Goal: Task Accomplishment & Management: Manage account settings

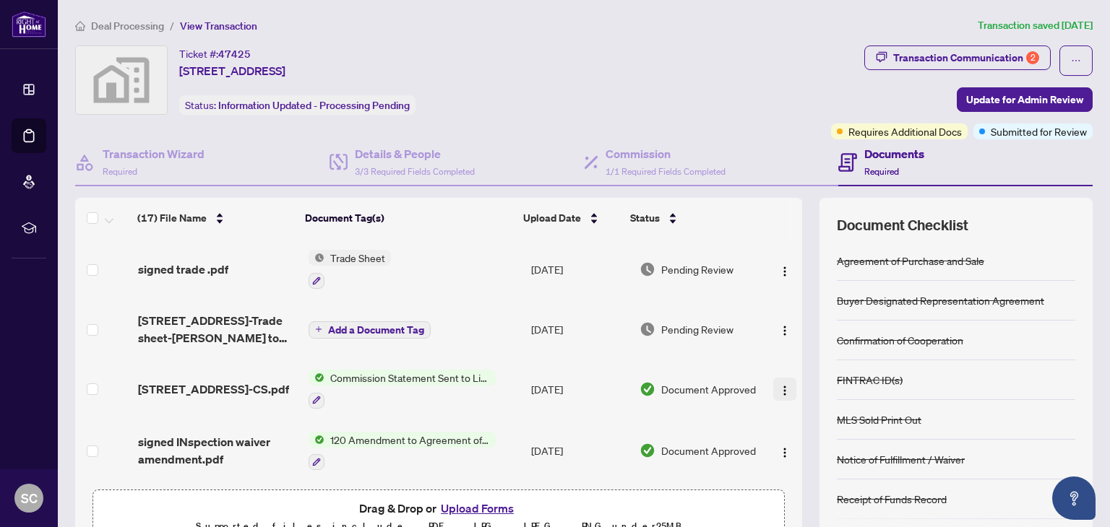
click at [779, 385] on img "button" at bounding box center [785, 391] width 12 height 12
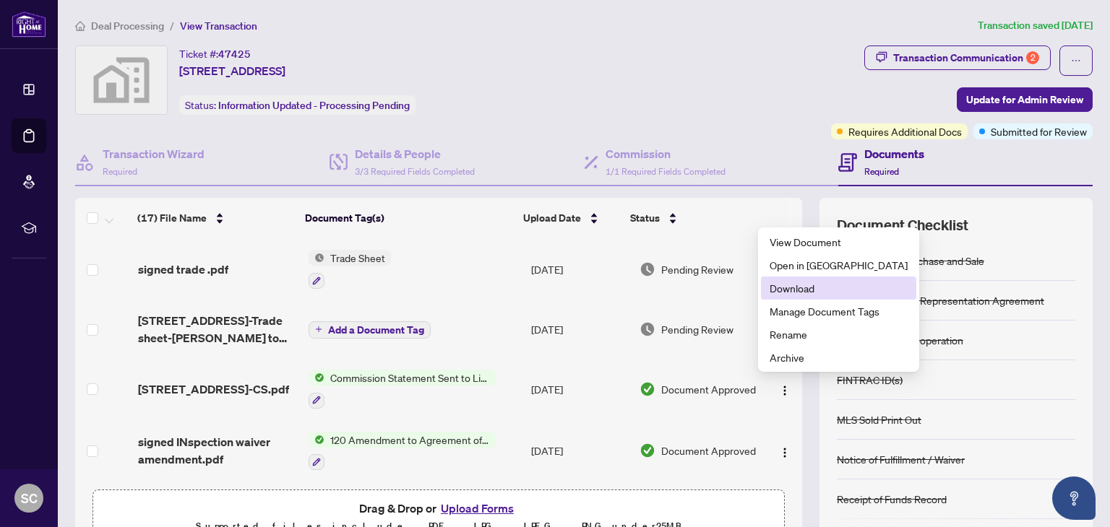
click at [800, 288] on span "Download" at bounding box center [839, 288] width 138 height 16
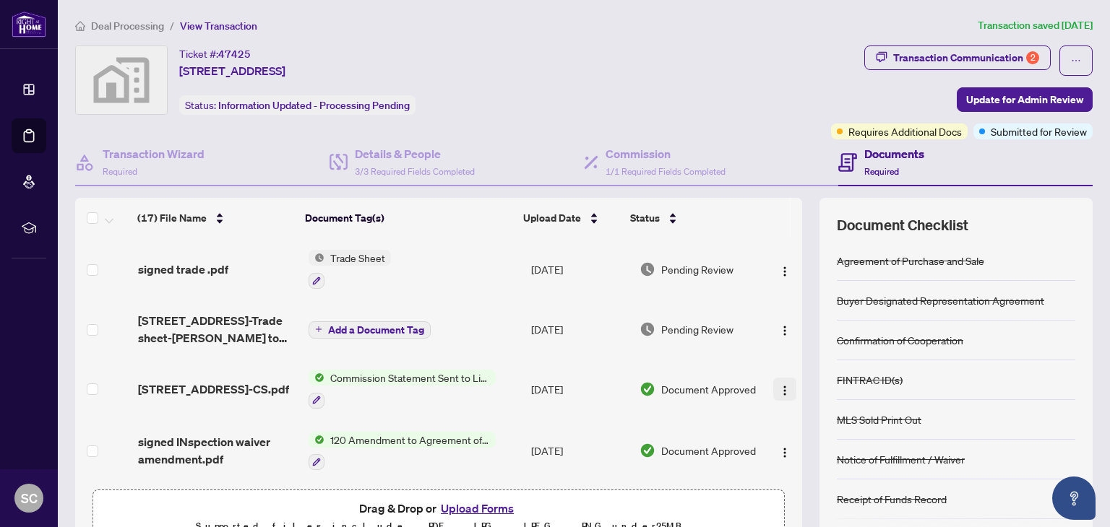
click at [779, 386] on img "button" at bounding box center [785, 391] width 12 height 12
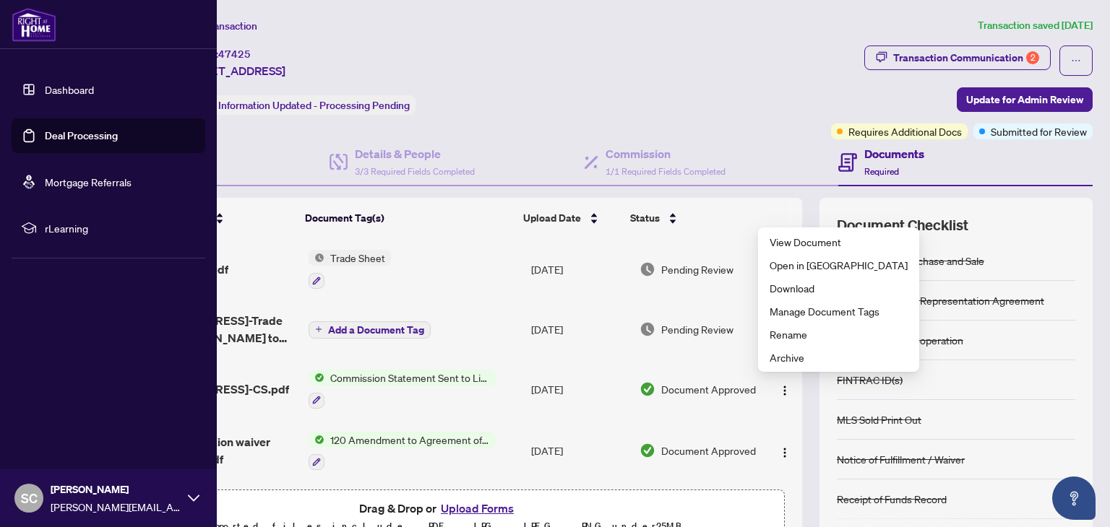
click at [74, 86] on link "Dashboard" at bounding box center [69, 89] width 49 height 13
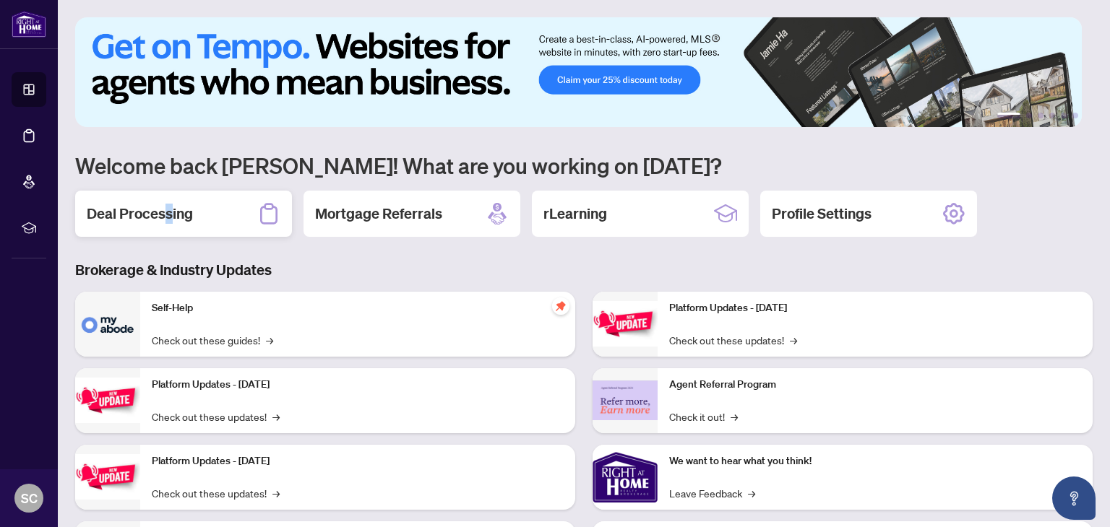
click at [168, 215] on h2 "Deal Processing" at bounding box center [140, 214] width 106 height 20
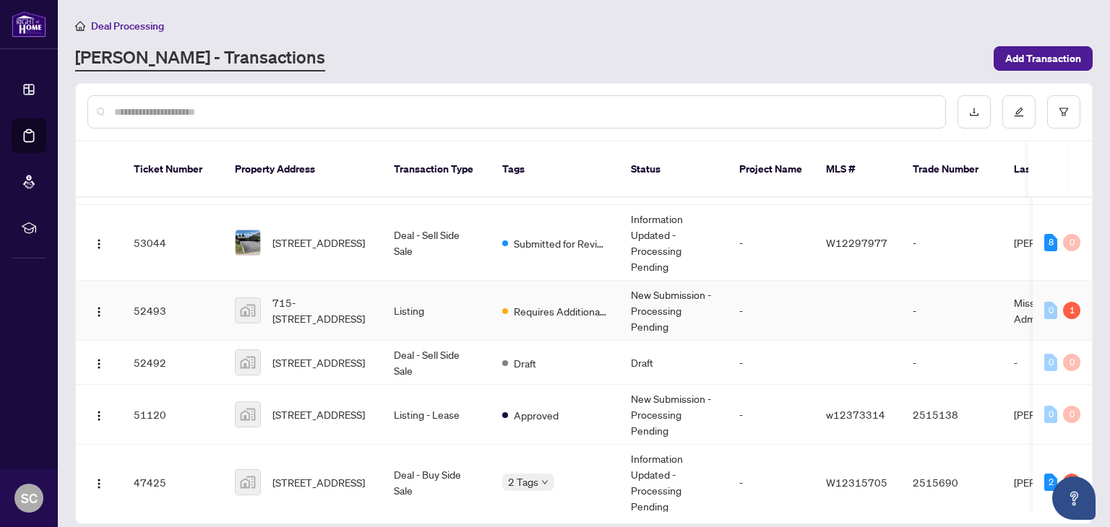
scroll to position [72, 0]
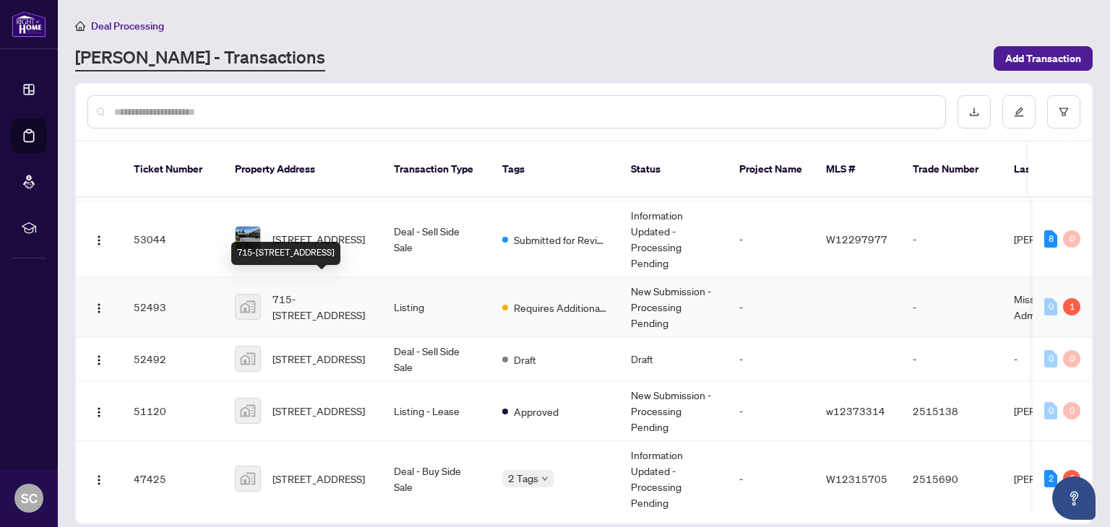
click at [306, 291] on span "715-[STREET_ADDRESS]" at bounding box center [321, 307] width 98 height 32
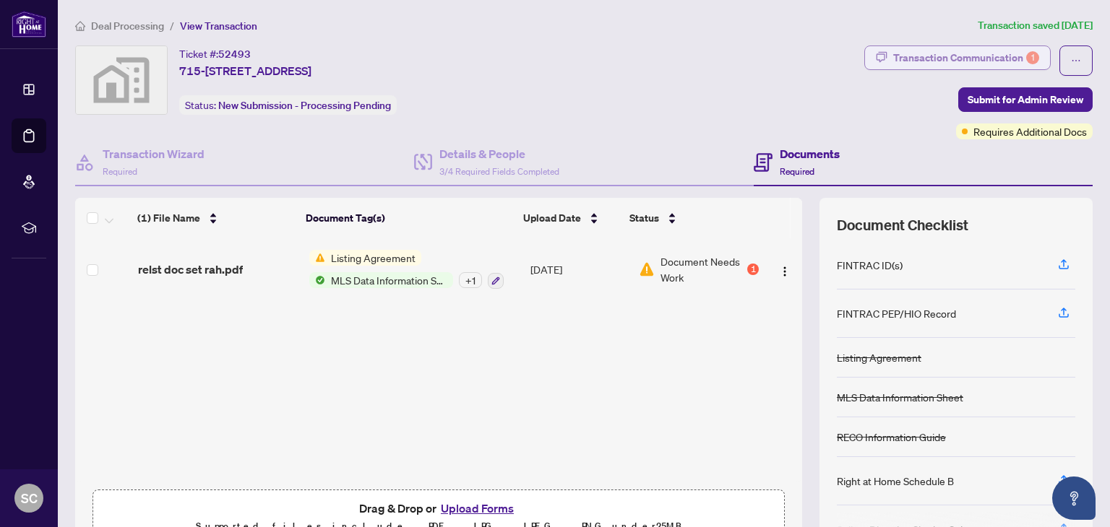
click at [983, 56] on div "Transaction Communication 1" at bounding box center [966, 57] width 146 height 23
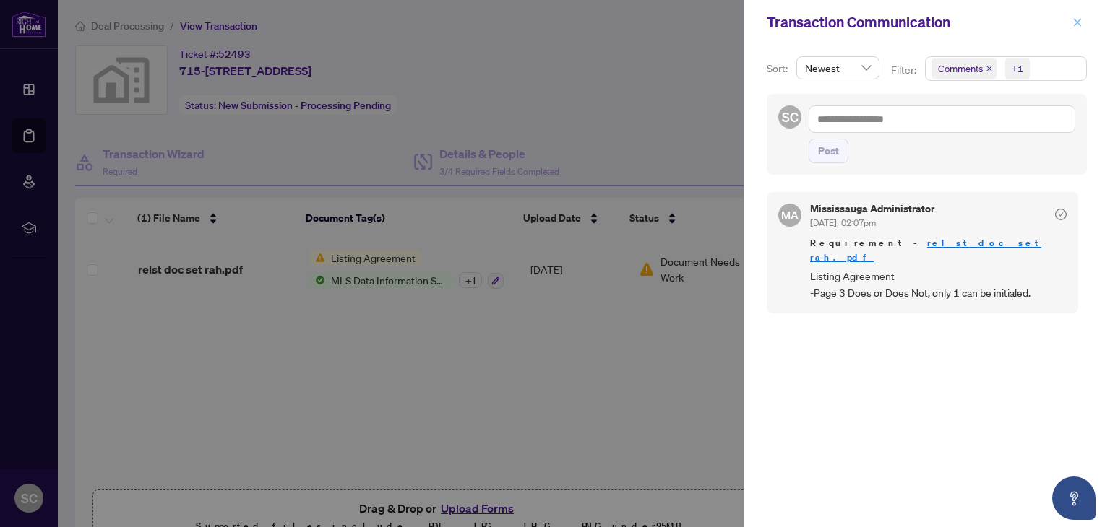
click at [1077, 21] on icon "close" at bounding box center [1078, 22] width 8 height 8
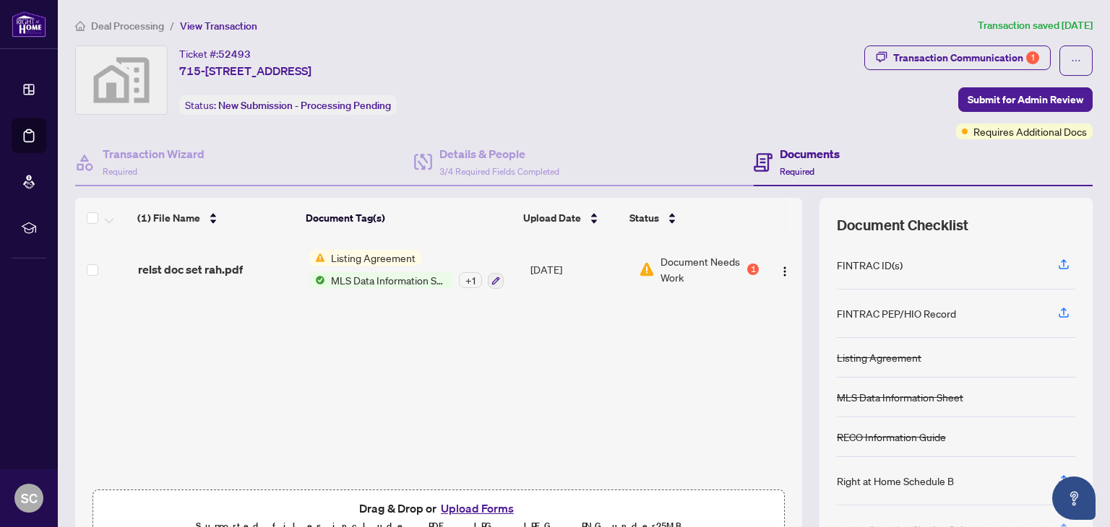
click at [357, 259] on span "Listing Agreement" at bounding box center [373, 258] width 96 height 16
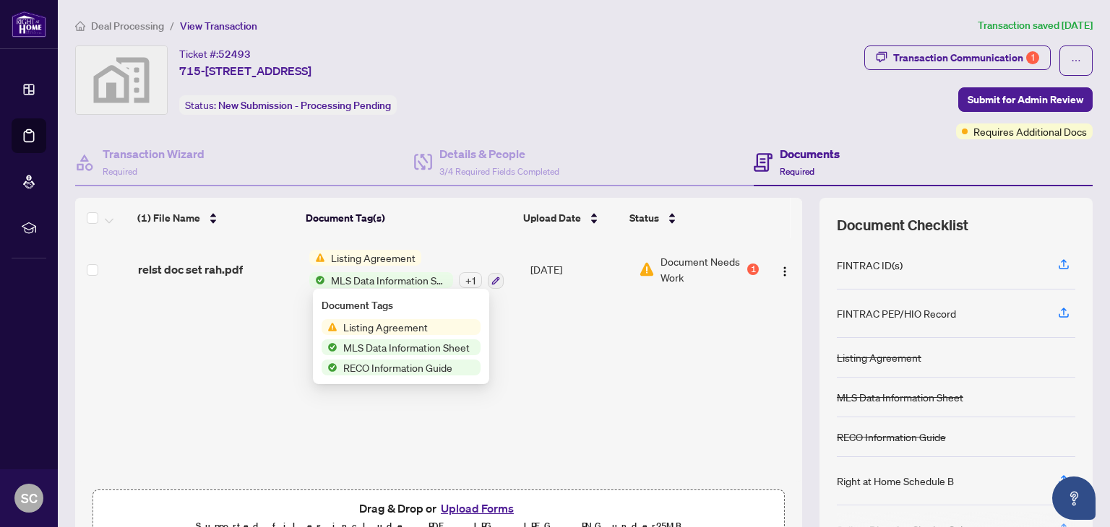
click at [373, 330] on span "Listing Agreement" at bounding box center [385, 327] width 96 height 16
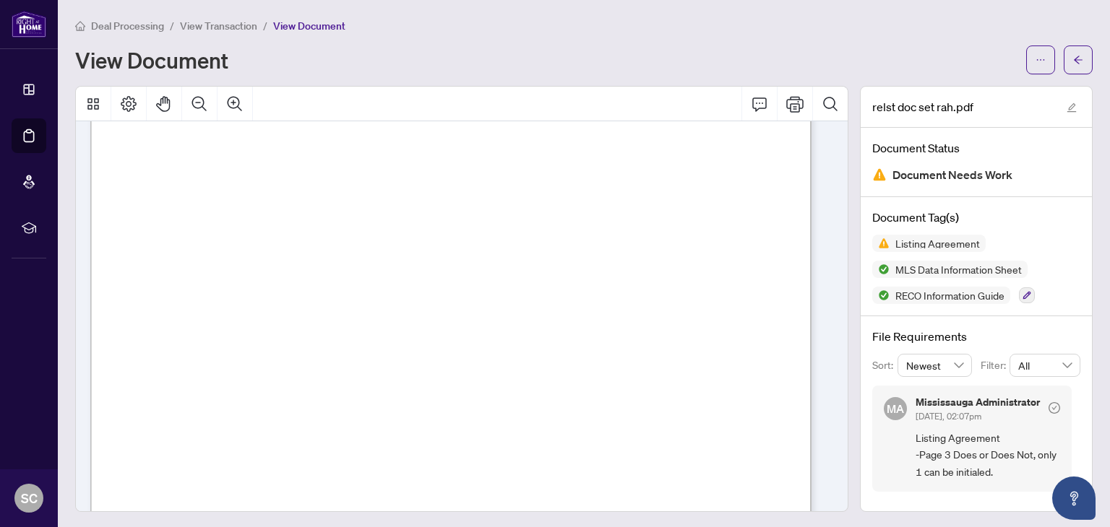
scroll to position [2023, 0]
click at [460, 50] on div "View Document" at bounding box center [546, 59] width 942 height 23
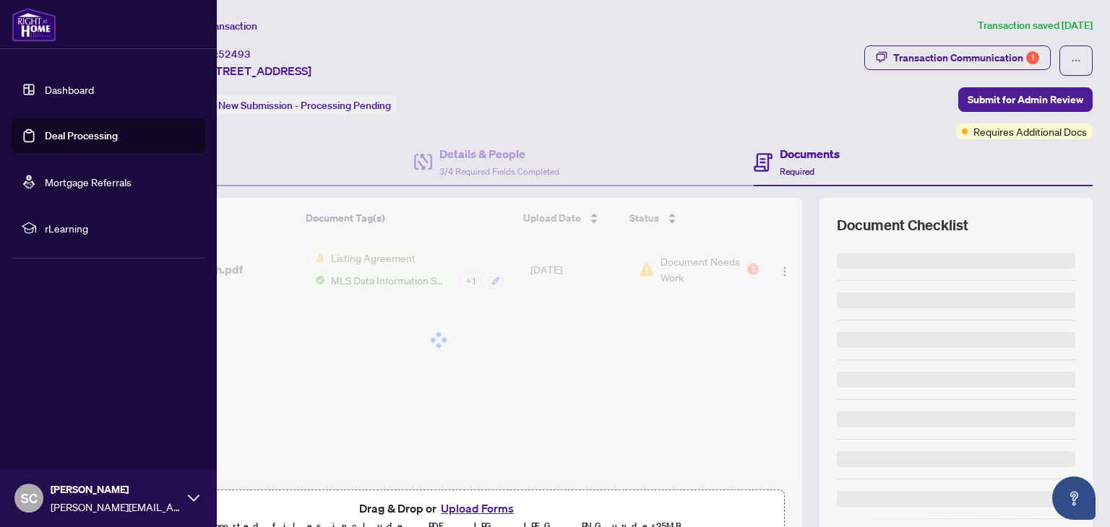
click at [64, 86] on link "Dashboard" at bounding box center [69, 89] width 49 height 13
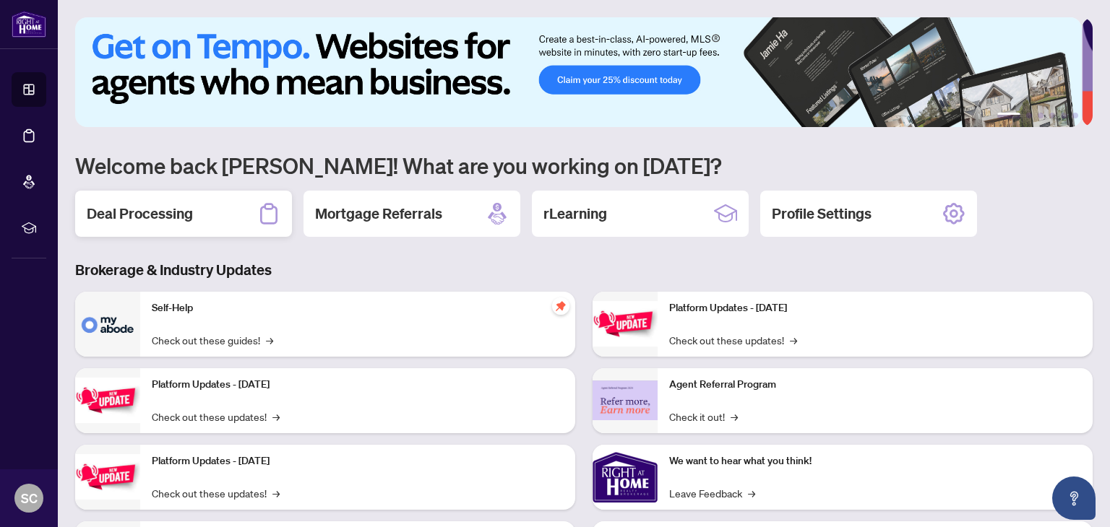
click at [133, 215] on h2 "Deal Processing" at bounding box center [140, 214] width 106 height 20
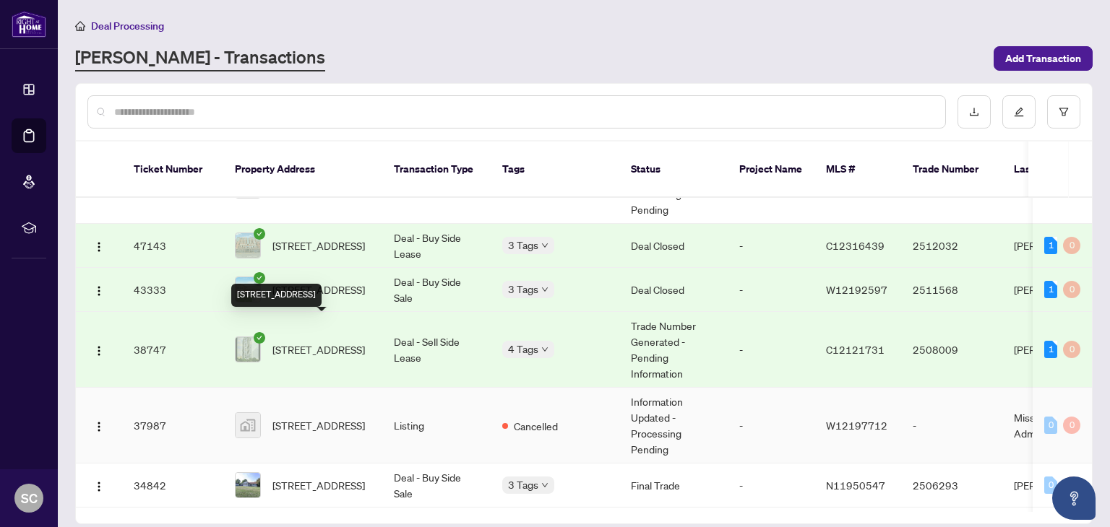
scroll to position [434, 0]
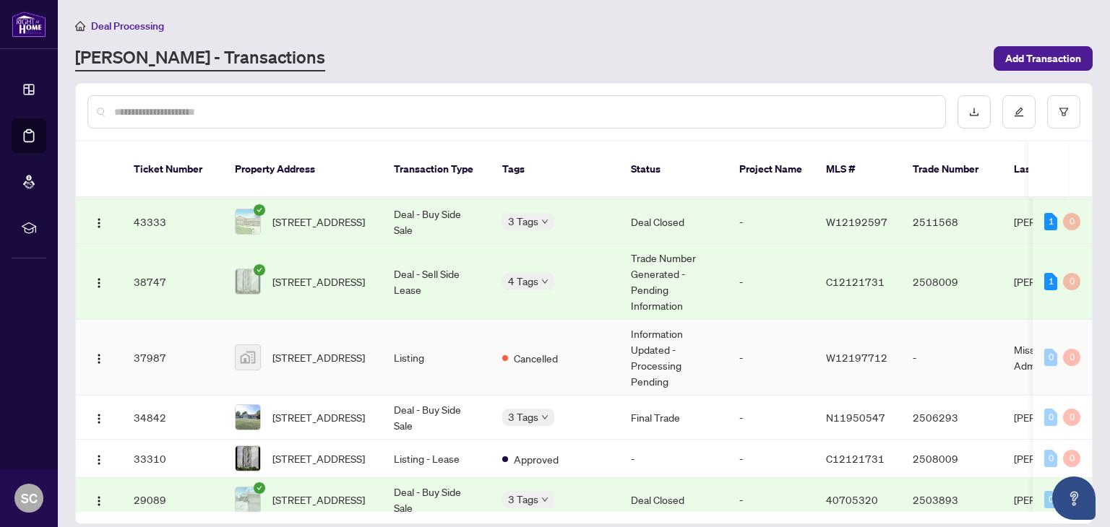
click at [467, 345] on td "Listing" at bounding box center [436, 358] width 108 height 76
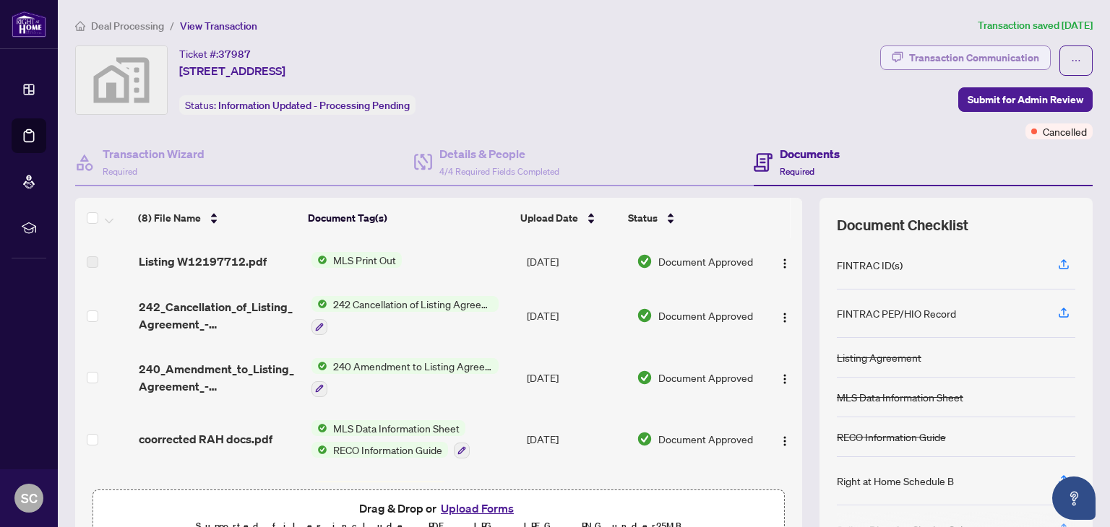
click at [991, 59] on div "Transaction Communication" at bounding box center [974, 57] width 130 height 23
